Goal: Task Accomplishment & Management: Manage account settings

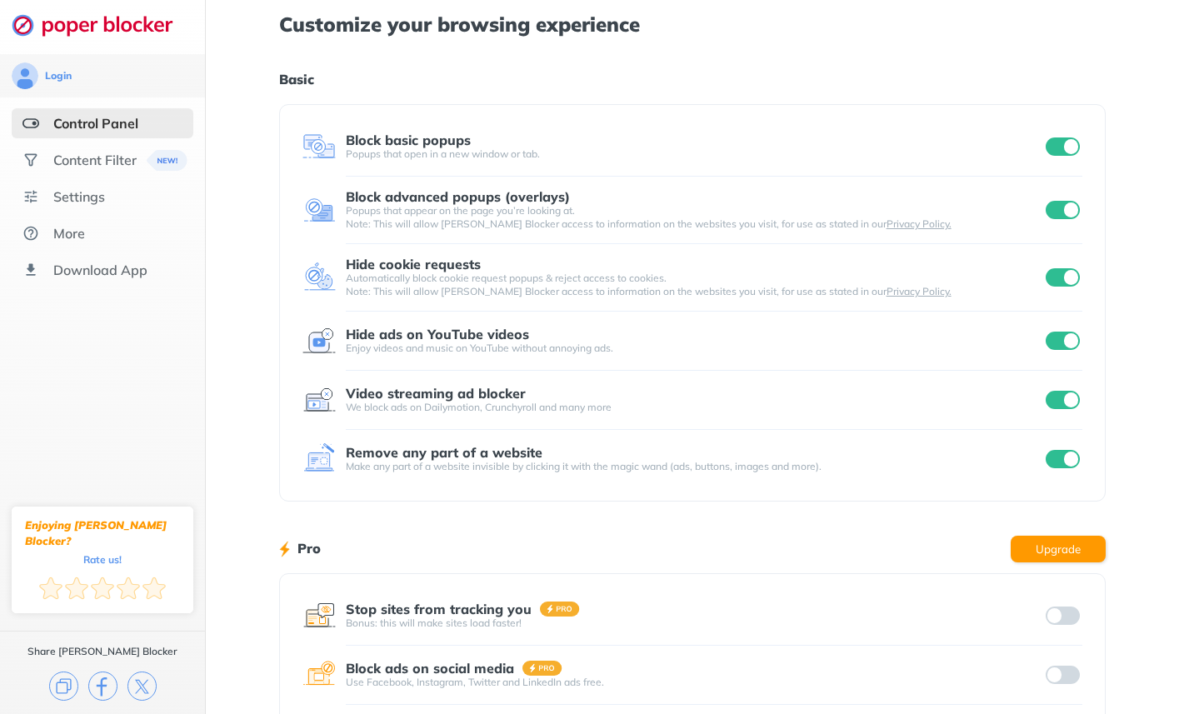
click at [1076, 612] on div at bounding box center [1062, 615] width 41 height 23
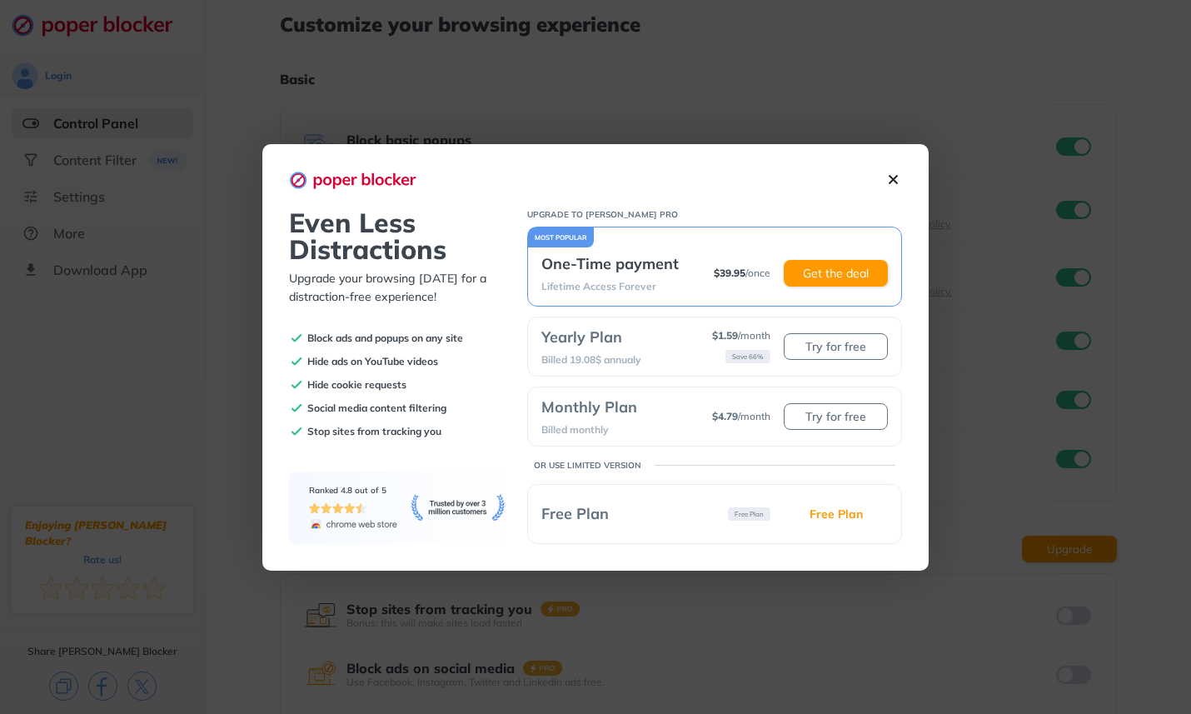
click at [898, 177] on img at bounding box center [893, 179] width 17 height 17
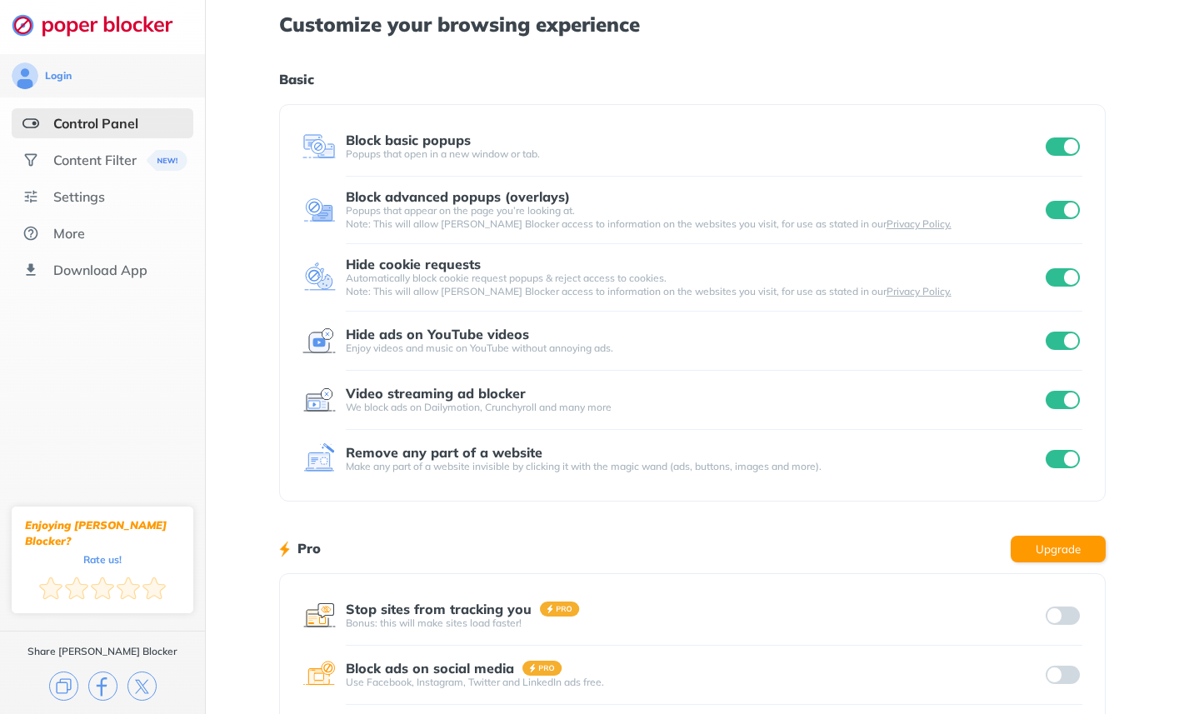
click at [1071, 615] on div at bounding box center [1062, 615] width 41 height 23
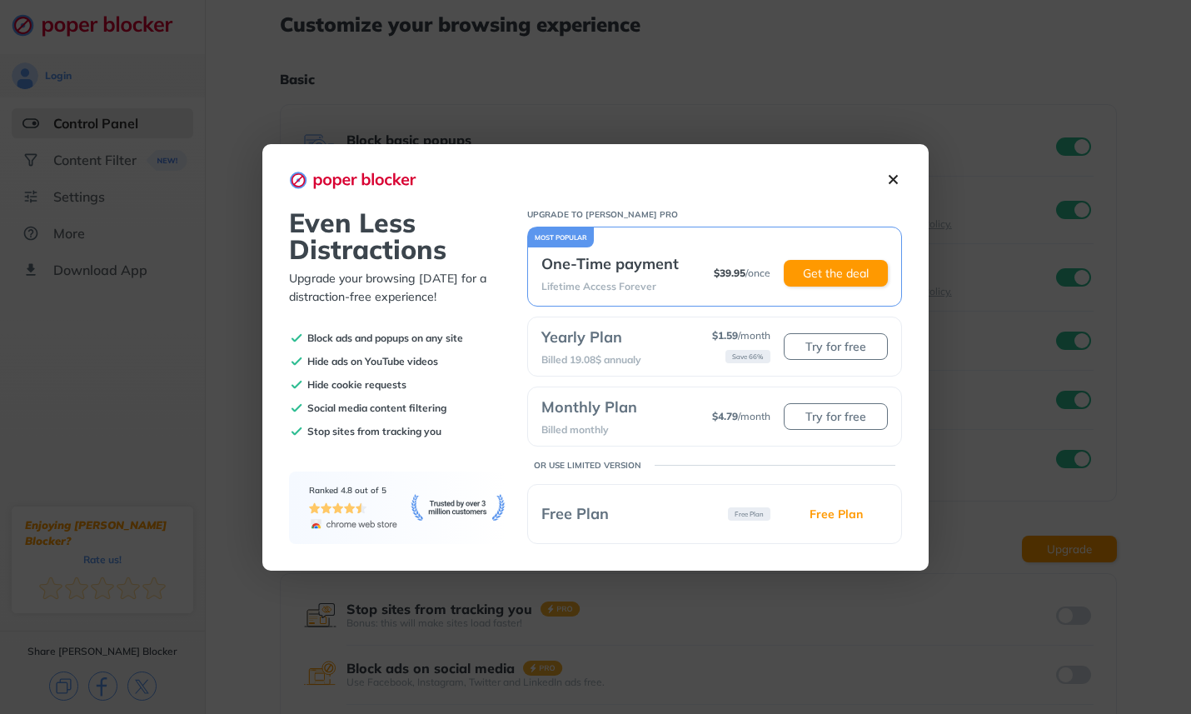
click at [598, 514] on p "Free Plan" at bounding box center [574, 513] width 67 height 19
click at [584, 517] on p "Free Plan" at bounding box center [574, 513] width 67 height 19
click at [850, 516] on button "Free Plan" at bounding box center [836, 514] width 104 height 27
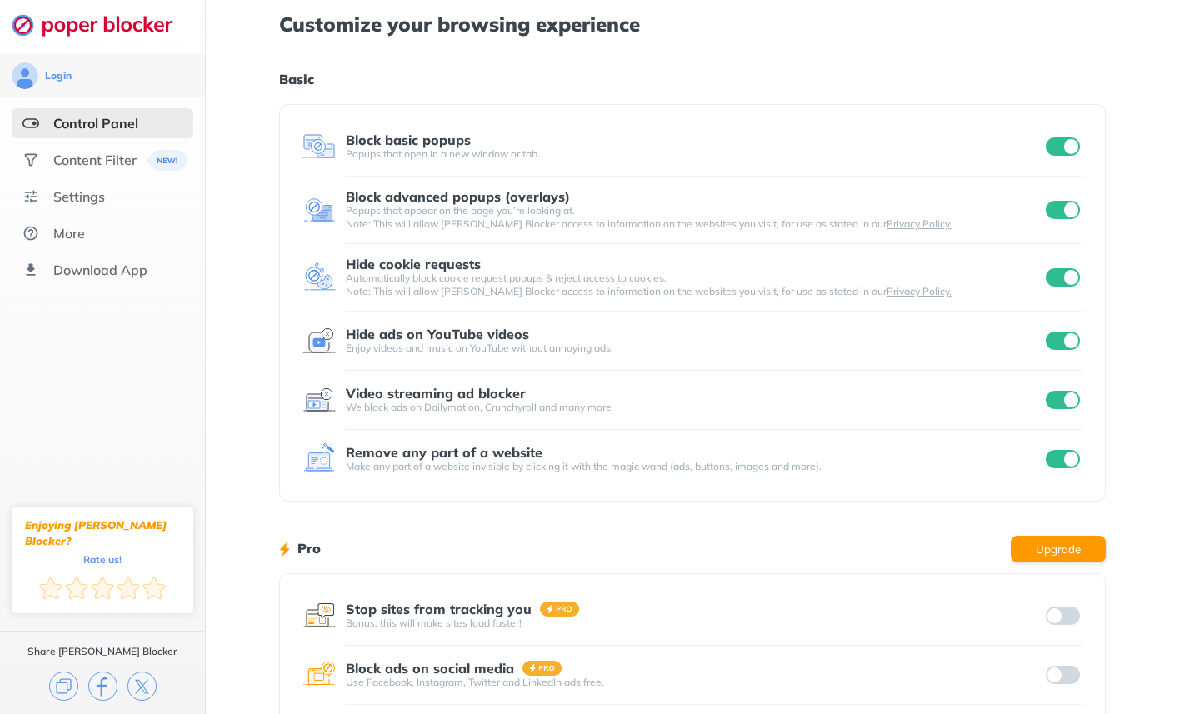
click at [1067, 619] on div at bounding box center [1062, 615] width 41 height 23
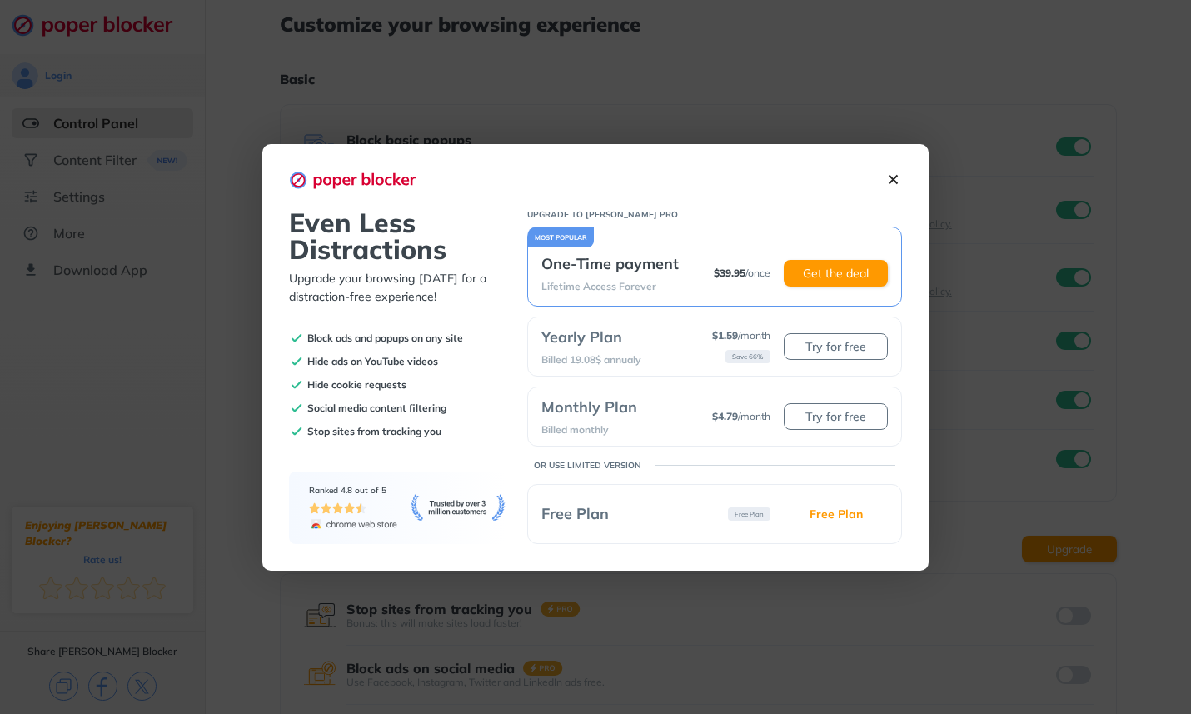
click at [901, 177] on img at bounding box center [893, 179] width 17 height 17
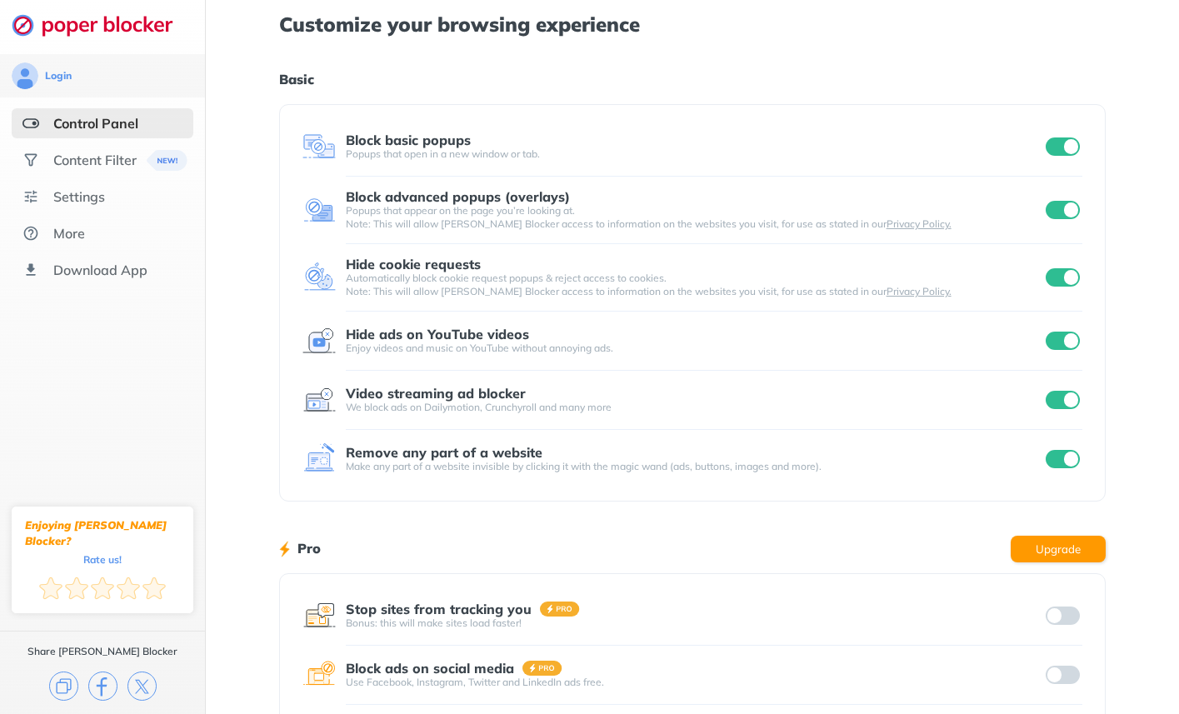
click at [1058, 666] on div at bounding box center [1062, 674] width 41 height 23
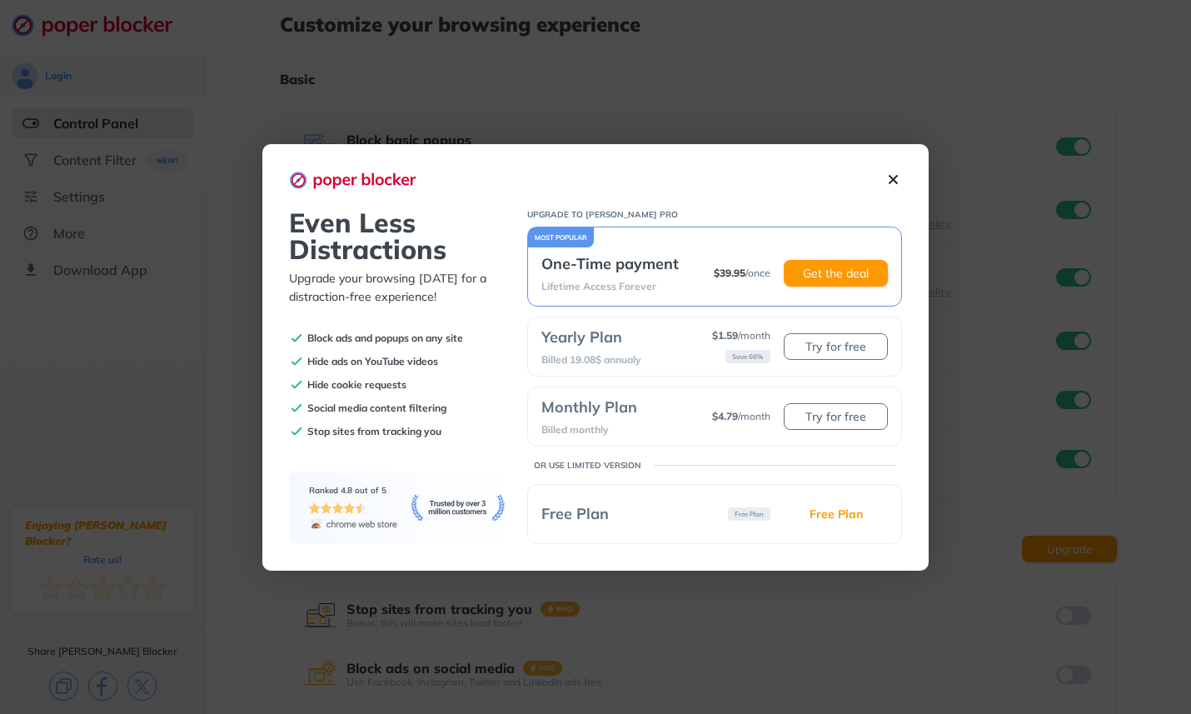
click at [898, 177] on img at bounding box center [893, 179] width 17 height 17
